Goal: Navigation & Orientation: Find specific page/section

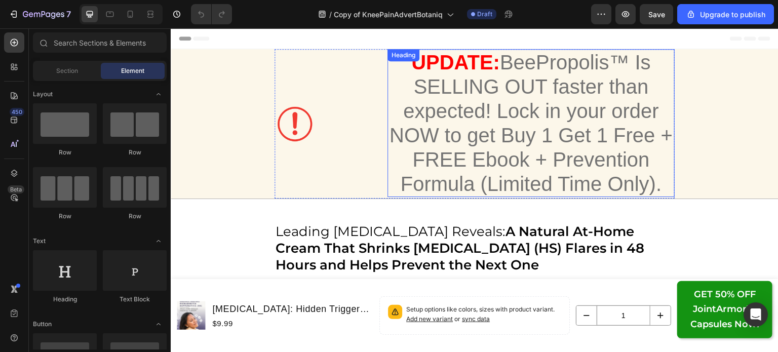
click at [523, 156] on h1 "UPDATE: BeePropolis™ Is SELLING OUT faster than expected! Lock in your order NO…" at bounding box center [531, 123] width 287 height 148
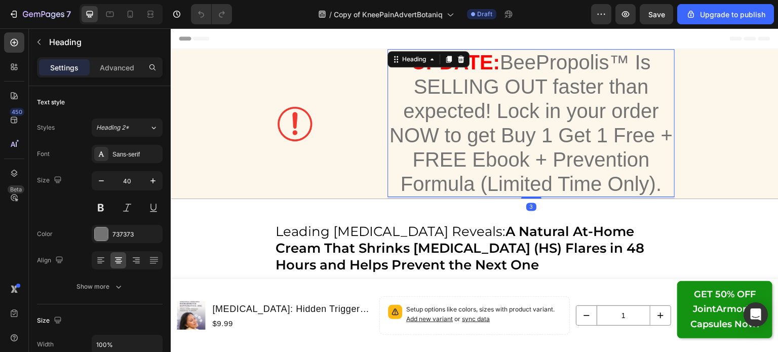
click at [523, 163] on h1 "UPDATE: BeePropolis™ Is SELLING OUT faster than expected! Lock in your order NO…" at bounding box center [531, 123] width 287 height 148
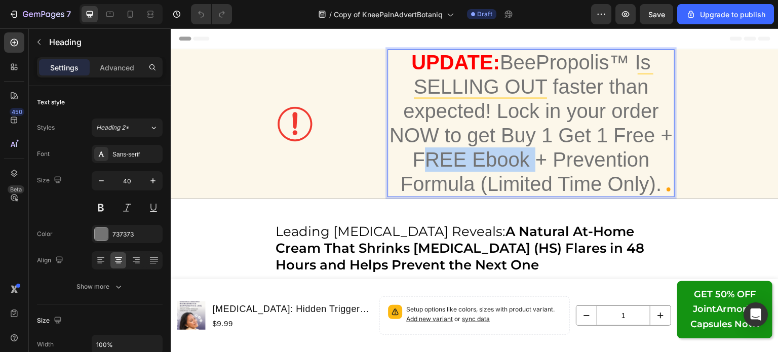
drag, startPoint x: 525, startPoint y: 163, endPoint x: 409, endPoint y: 161, distance: 116.0
click at [409, 161] on p "UPDATE: BeePropolis™ Is SELLING OUT faster than expected! Lock in your order NO…" at bounding box center [531, 123] width 285 height 146
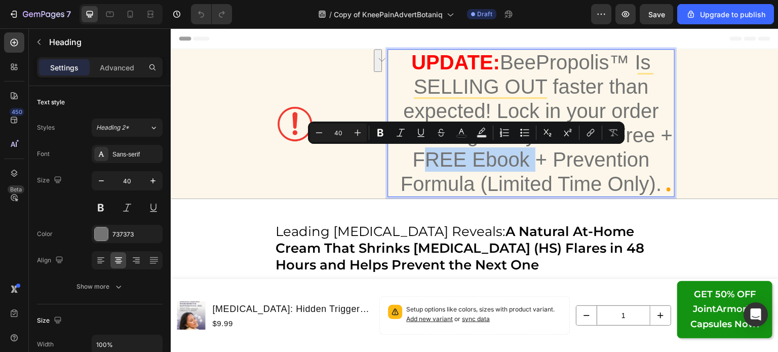
copy p "FREE Ebook"
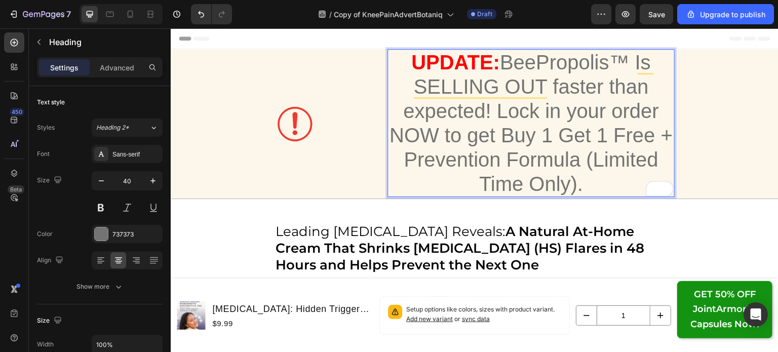
click at [573, 162] on p "UPDATE: BeePropolis™ Is SELLING OUT faster than expected! Lock in your order NO…" at bounding box center [531, 123] width 285 height 146
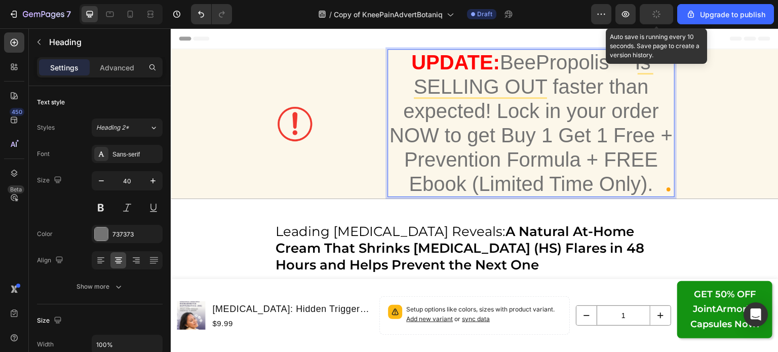
click at [669, 21] on button "button" at bounding box center [656, 14] width 33 height 20
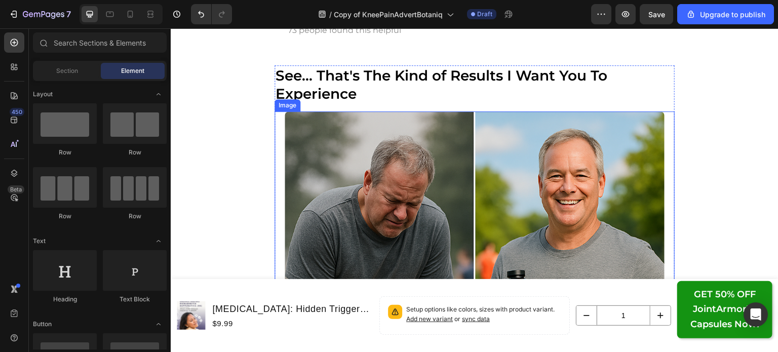
scroll to position [8042, 0]
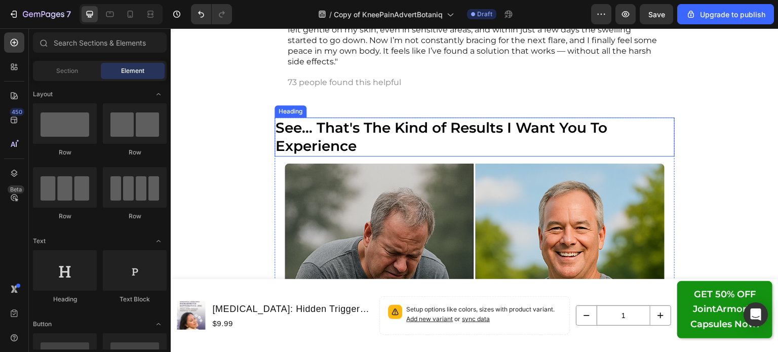
click at [353, 139] on h2 "See... That's The Kind of Results I Want You To Experience" at bounding box center [475, 137] width 400 height 39
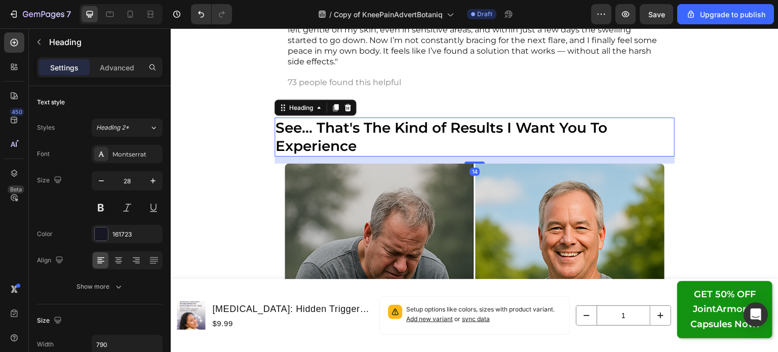
click at [353, 139] on h2 "See... That's The Kind of Results I Want You To Experience" at bounding box center [475, 137] width 400 height 39
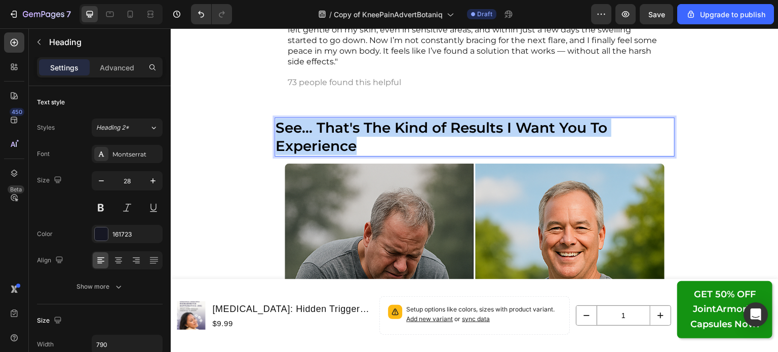
click at [353, 139] on p "See... That's The Kind of Results I Want You To Experience" at bounding box center [475, 137] width 398 height 37
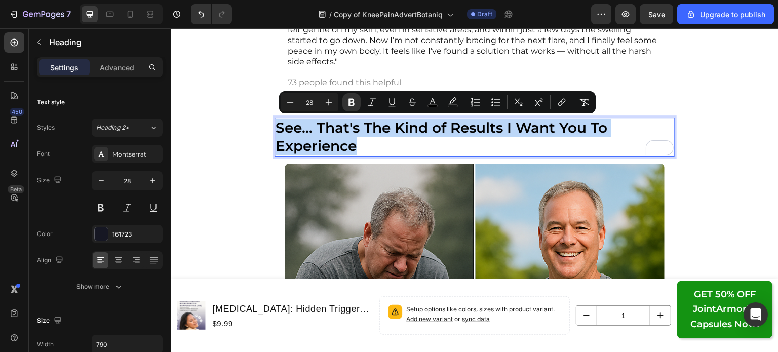
copy strong "See... That's The Kind of Results I Want You To Experience"
